Goal: Task Accomplishment & Management: Manage account settings

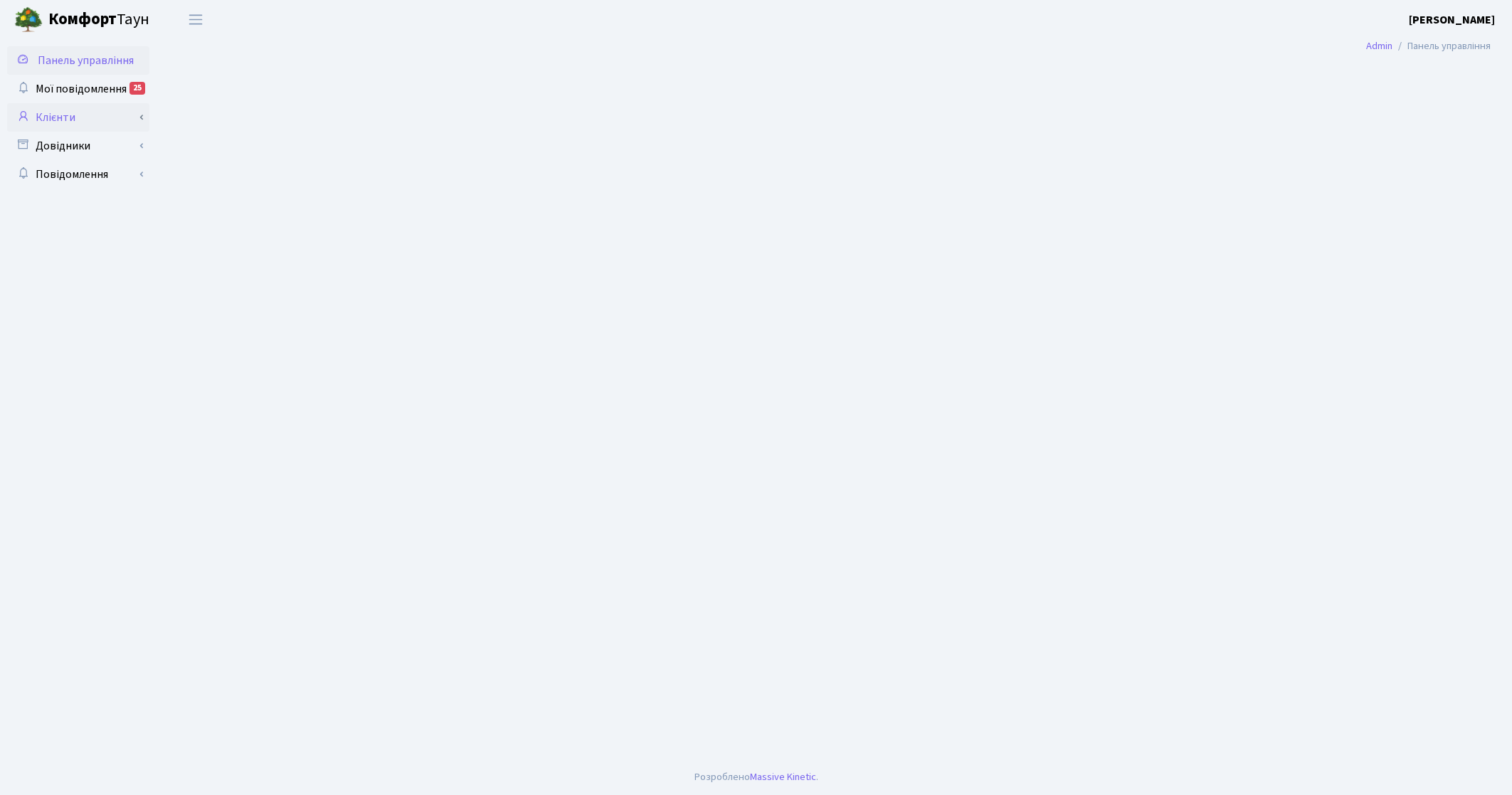
click at [57, 121] on link "Клієнти" at bounding box center [79, 118] width 142 height 28
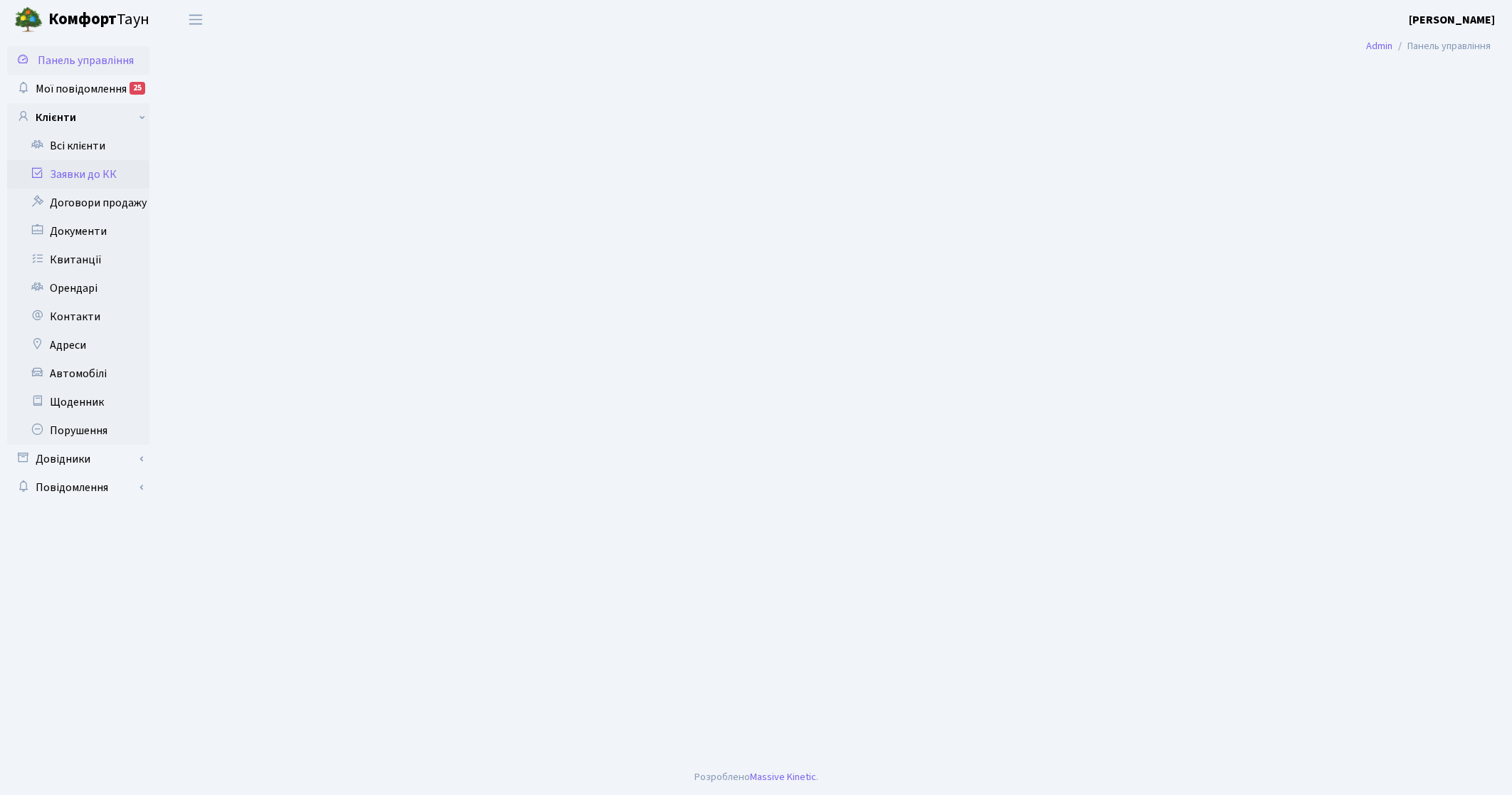
click at [83, 179] on link "Заявки до КК" at bounding box center [79, 174] width 142 height 28
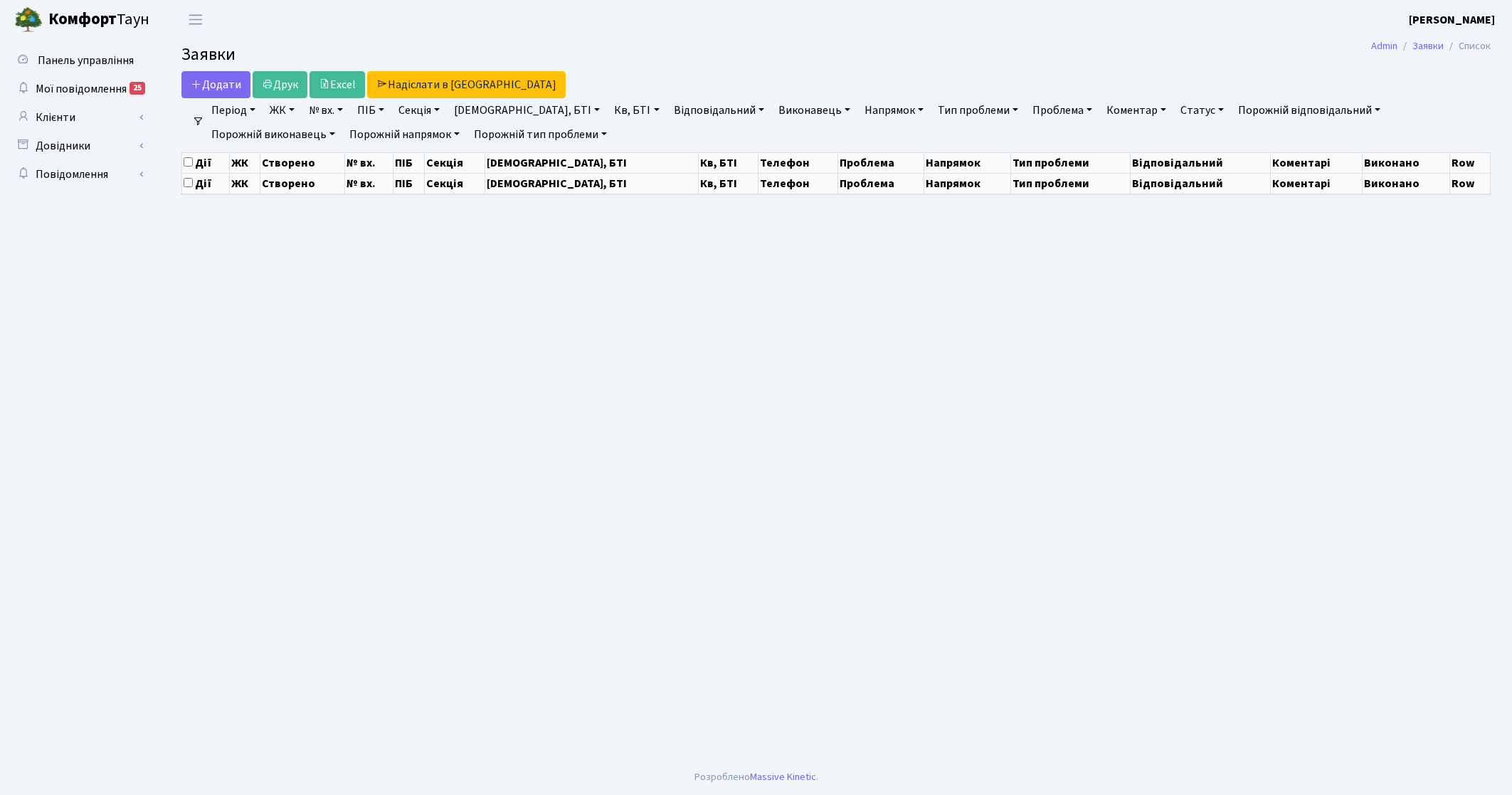
select select "25"
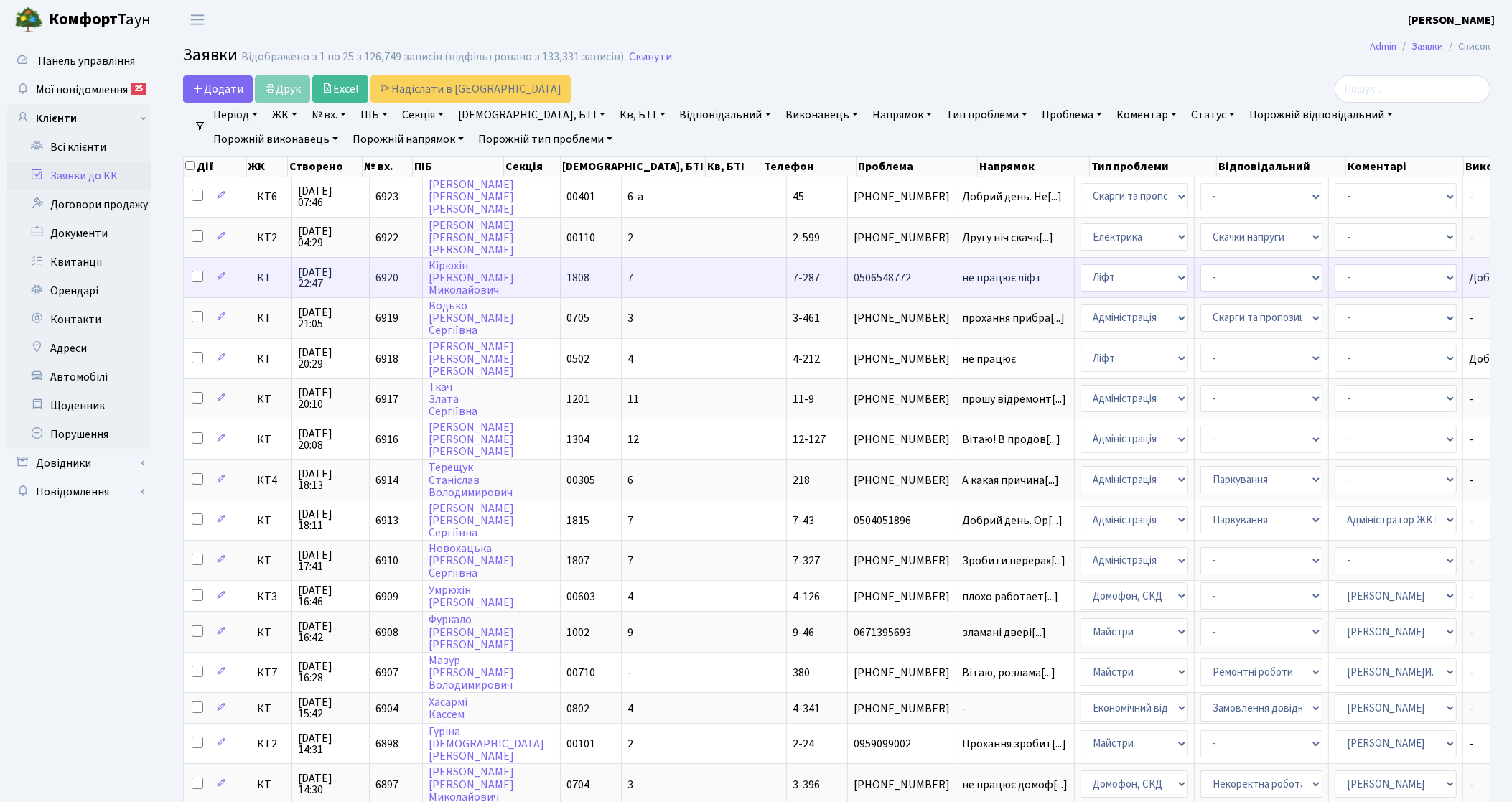
click at [261, 282] on td "КТ" at bounding box center [272, 277] width 41 height 40
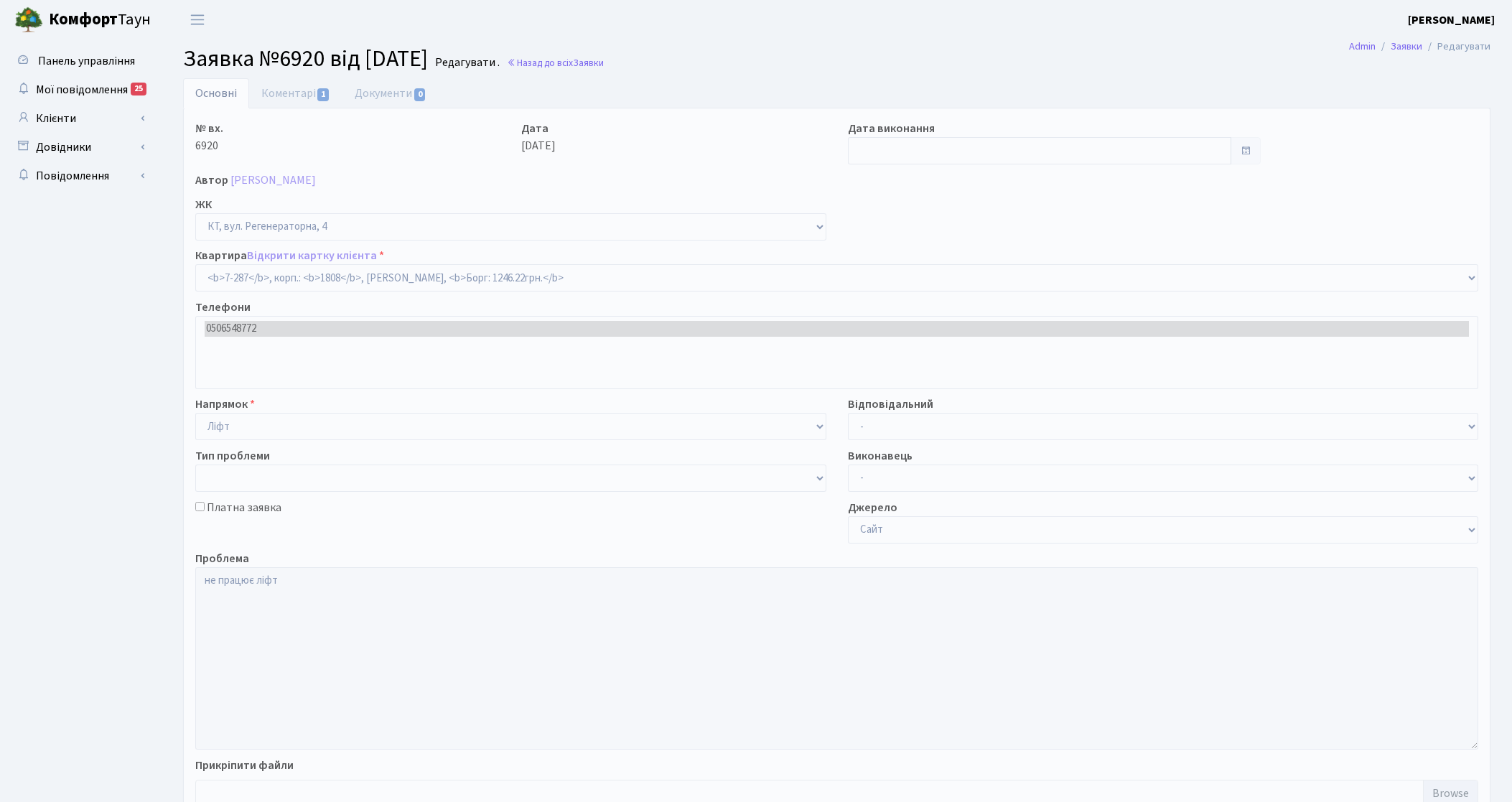
select select "4895"
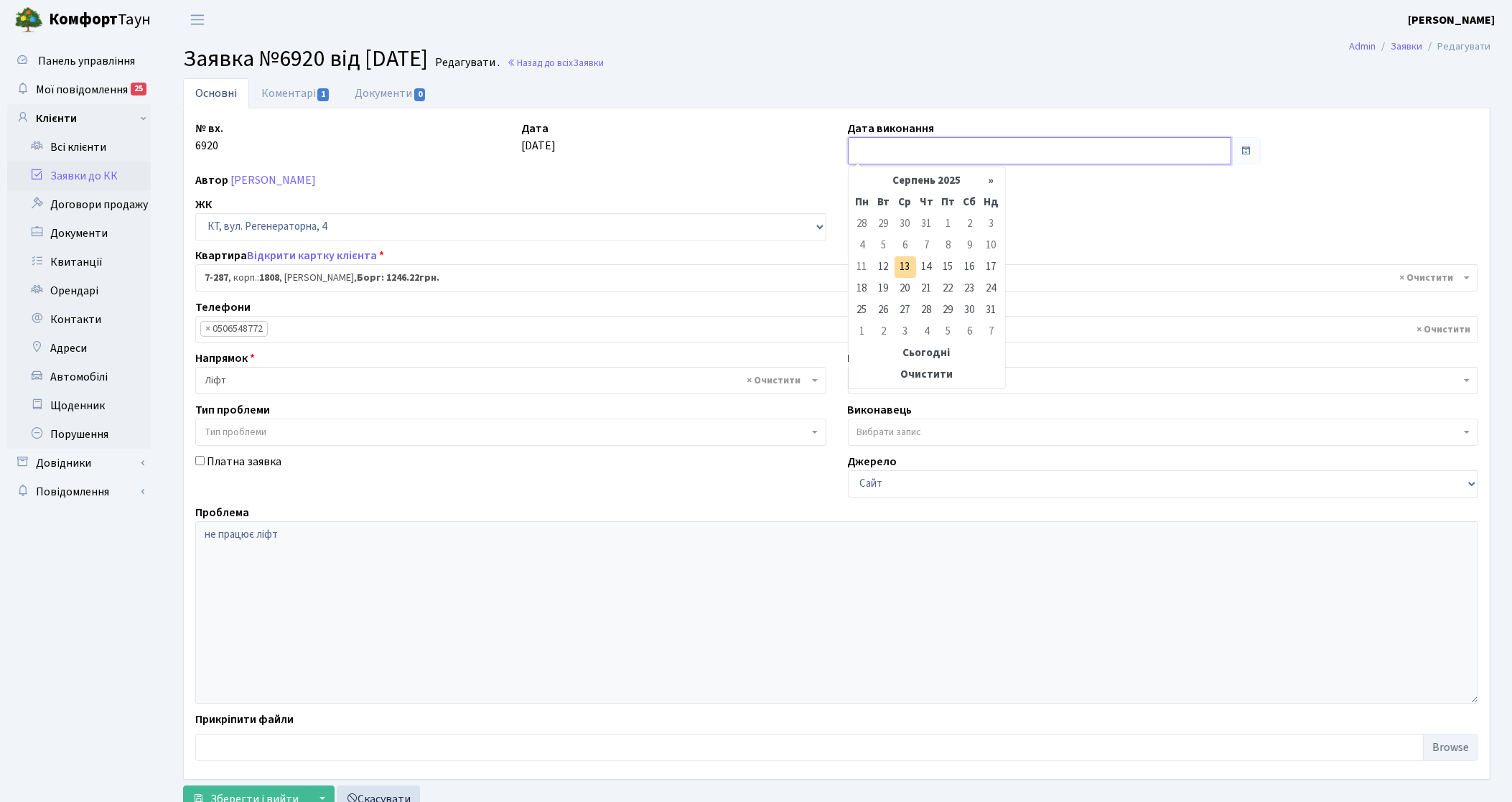
click at [904, 151] on input "text" at bounding box center [1041, 150] width 384 height 28
click at [892, 266] on td "12" at bounding box center [884, 267] width 22 height 22
type input "12.08.2025"
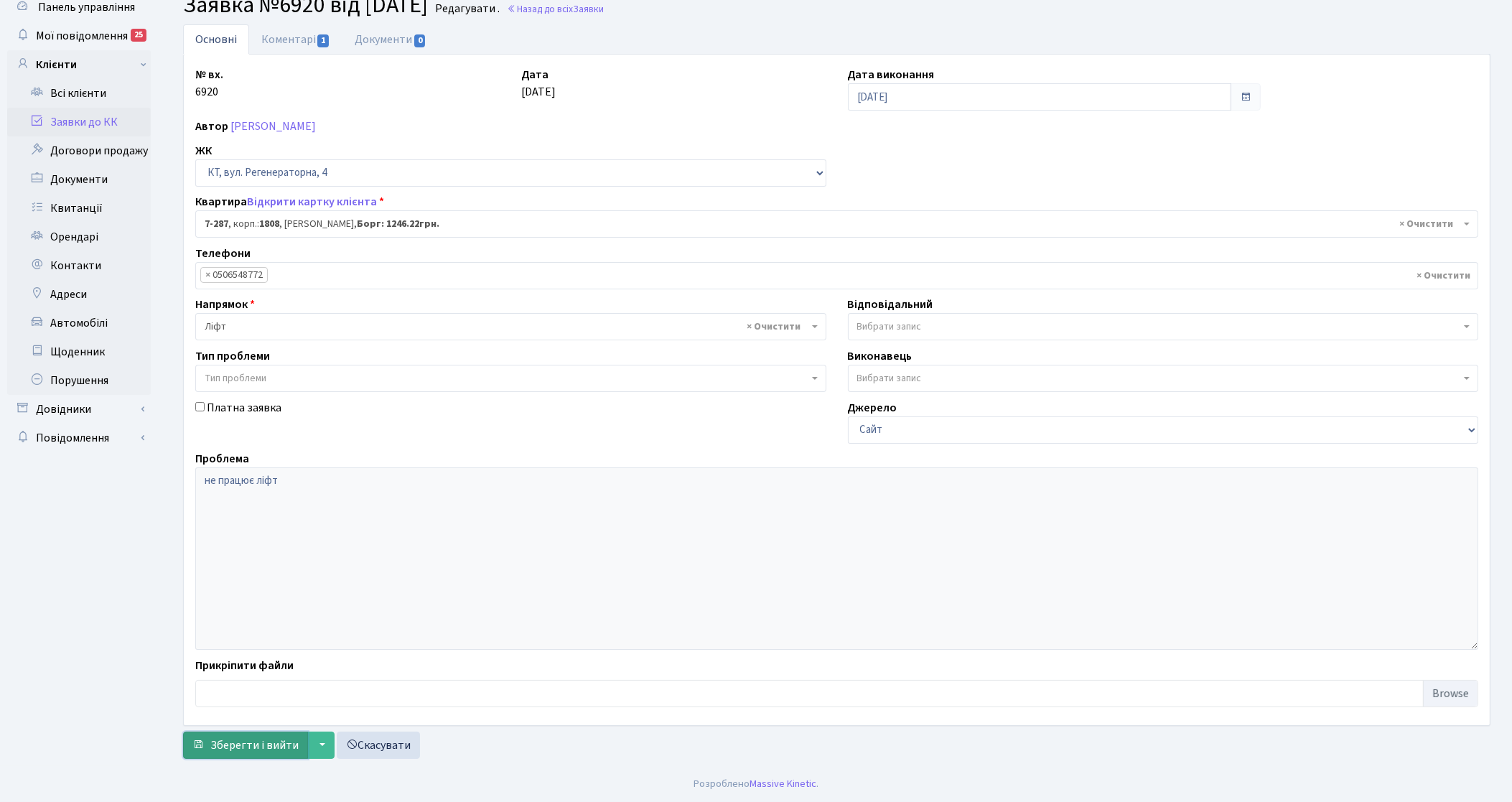
click at [267, 733] on button "Зберегти і вийти" at bounding box center [245, 744] width 125 height 28
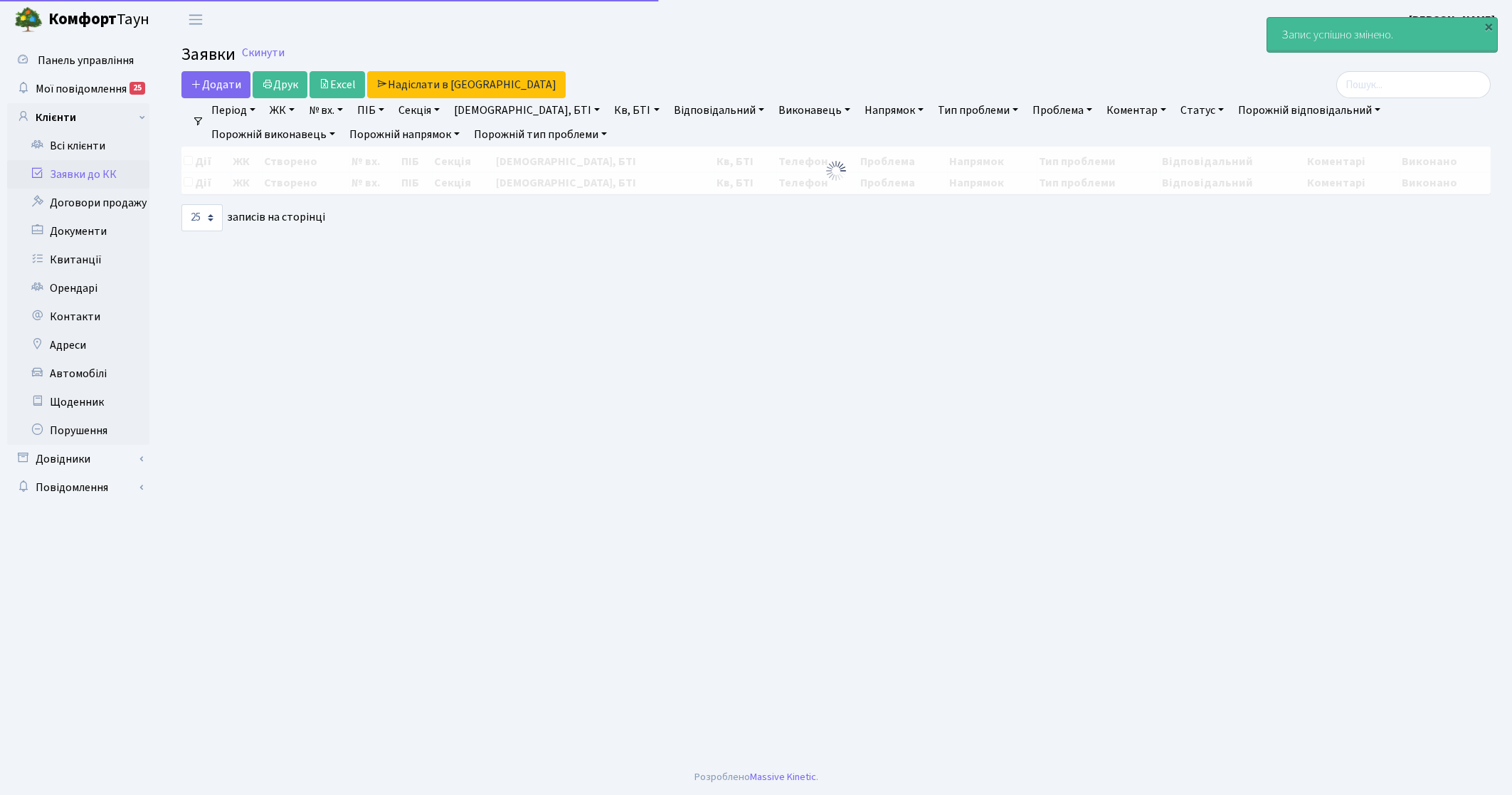
select select "25"
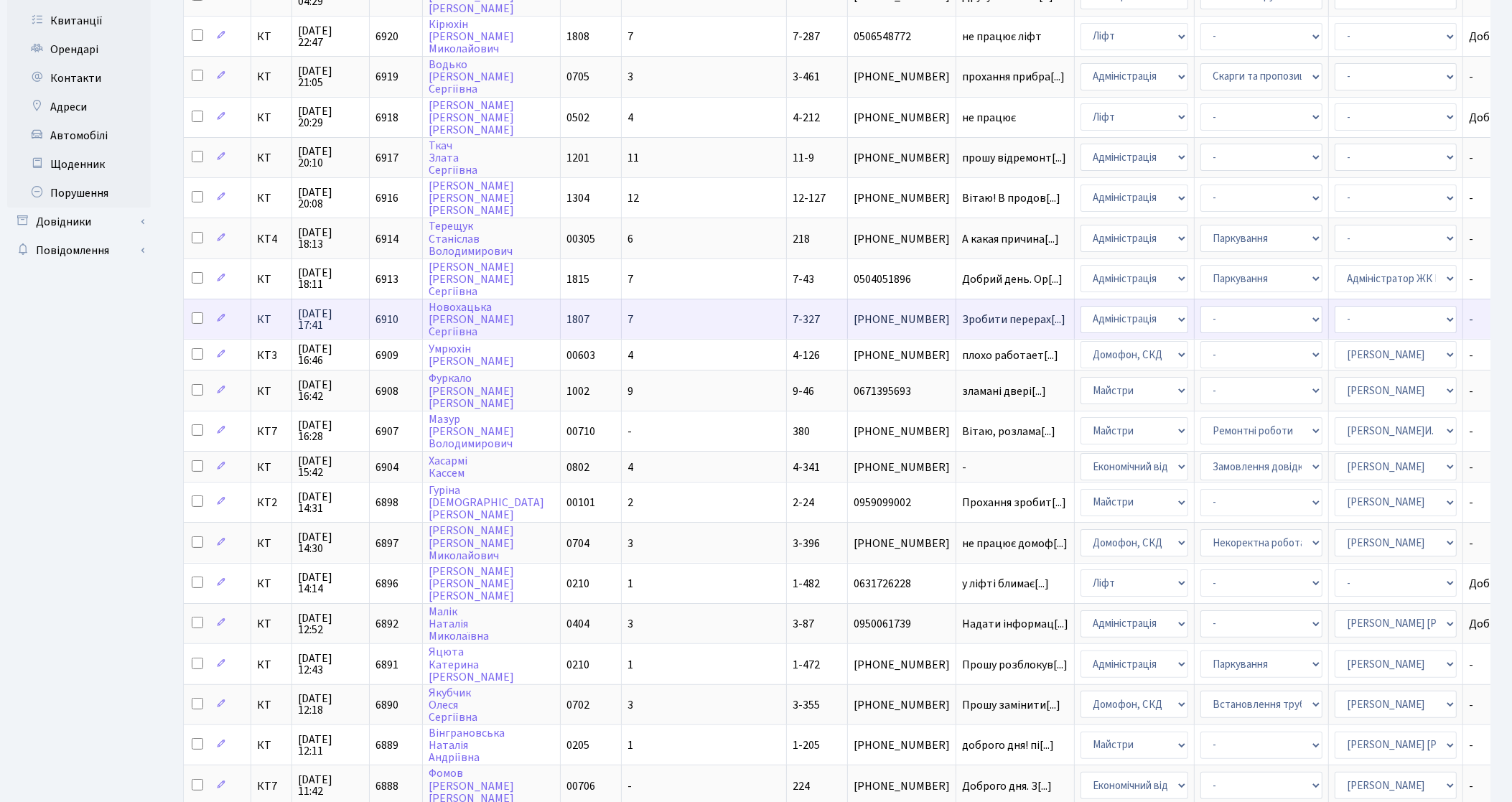
scroll to position [269, 0]
